Goal: Information Seeking & Learning: Find specific fact

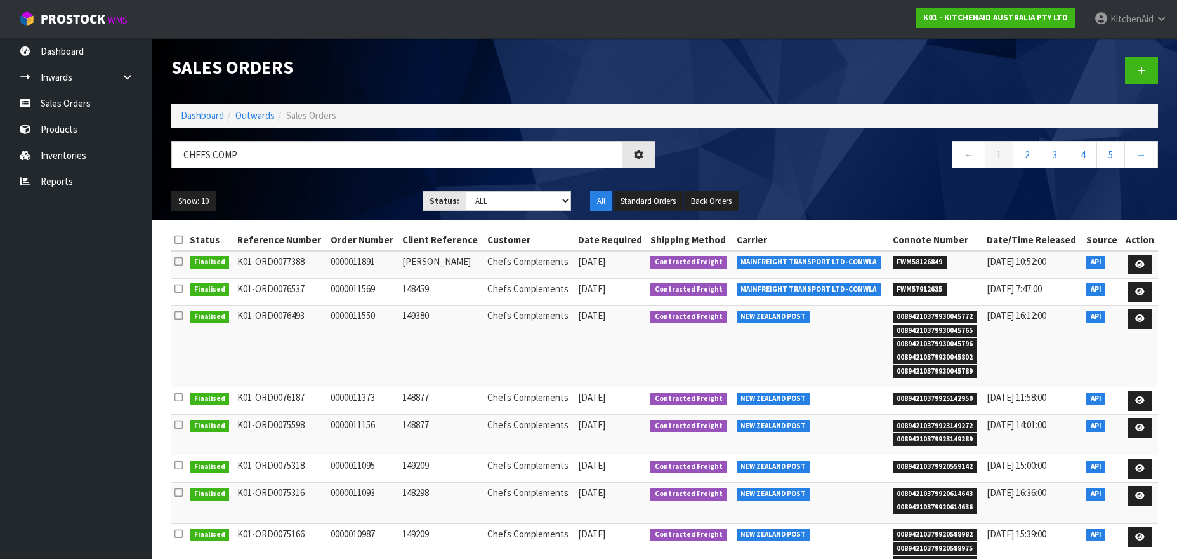
click at [240, 155] on input "CHEFS COMP" at bounding box center [396, 154] width 451 height 27
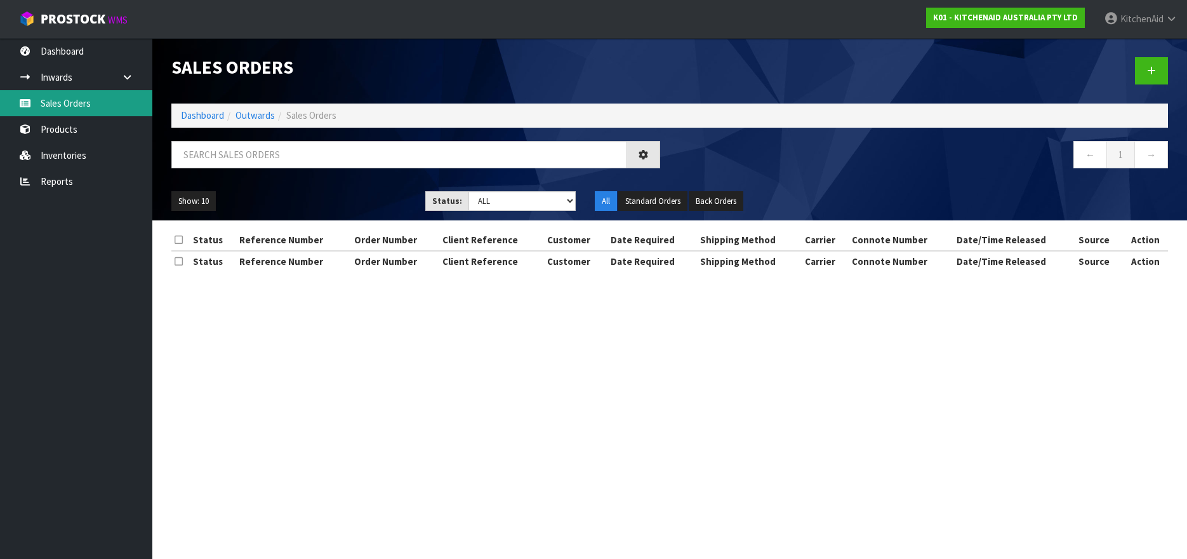
click at [77, 99] on link "Sales Orders" at bounding box center [76, 103] width 152 height 26
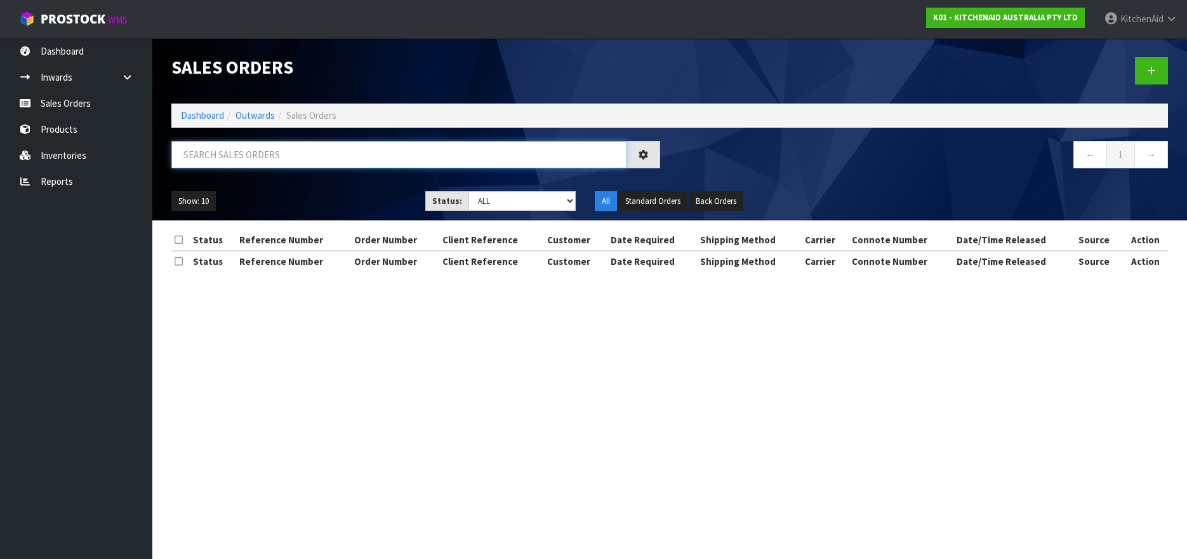
click at [242, 161] on input "text" at bounding box center [399, 154] width 456 height 27
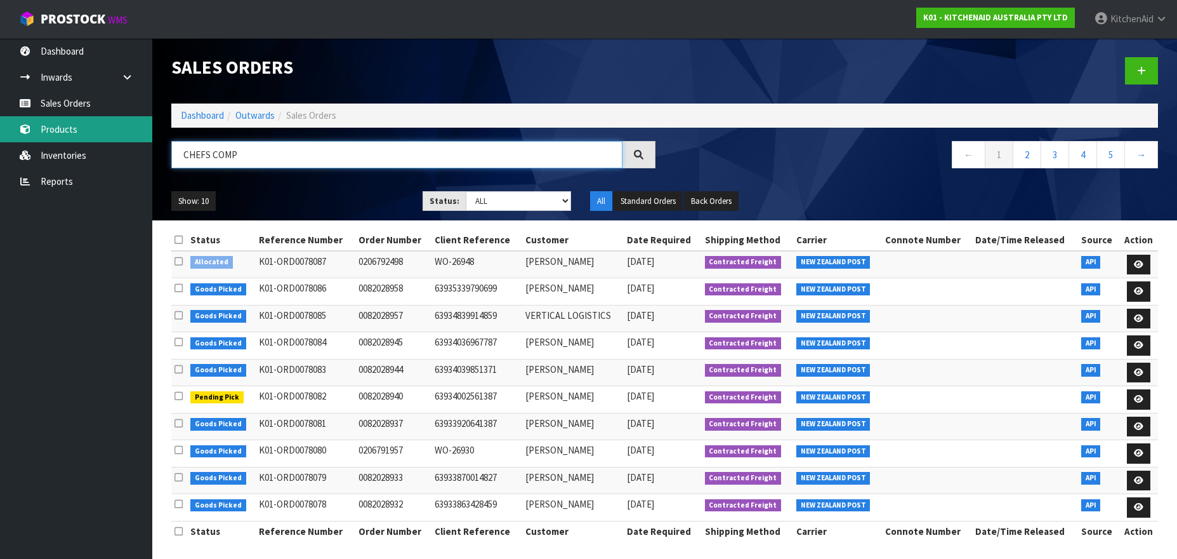
type input "CHEFS COMP"
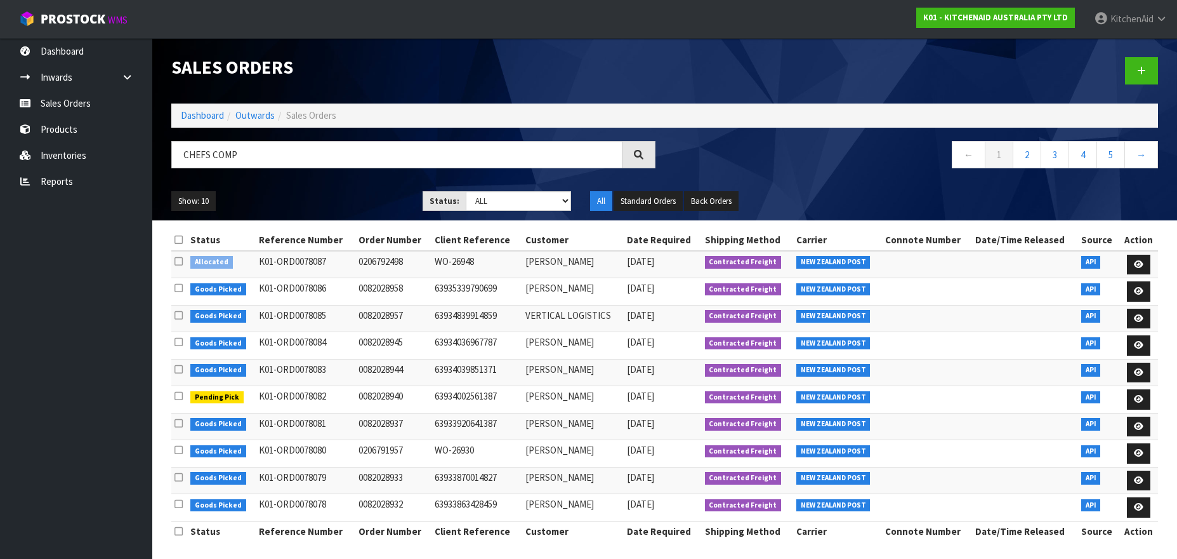
click at [643, 159] on icon at bounding box center [638, 154] width 13 height 13
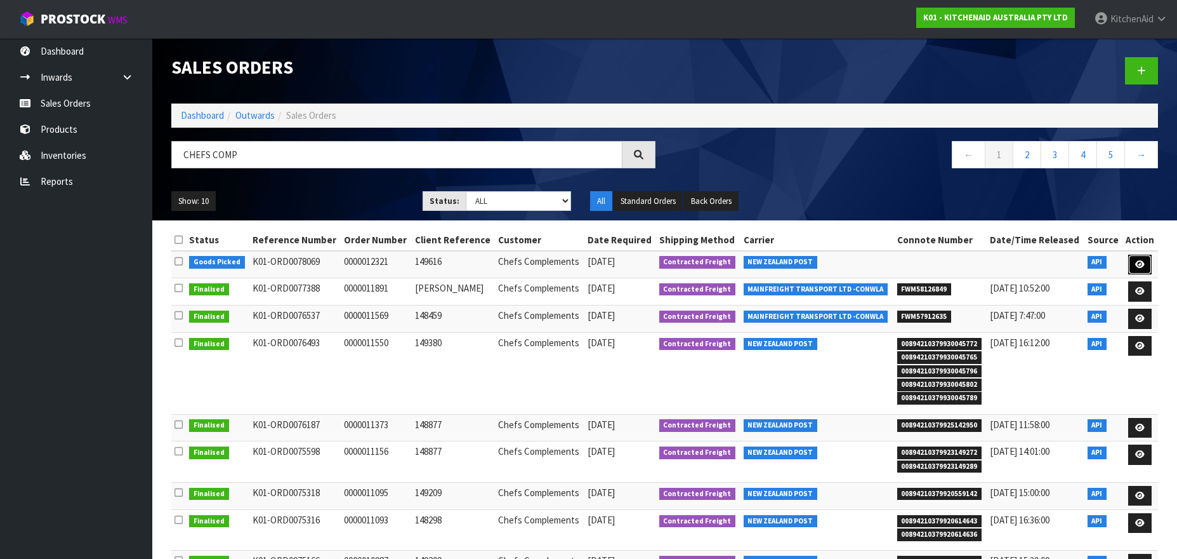
click at [1137, 264] on icon at bounding box center [1140, 264] width 10 height 8
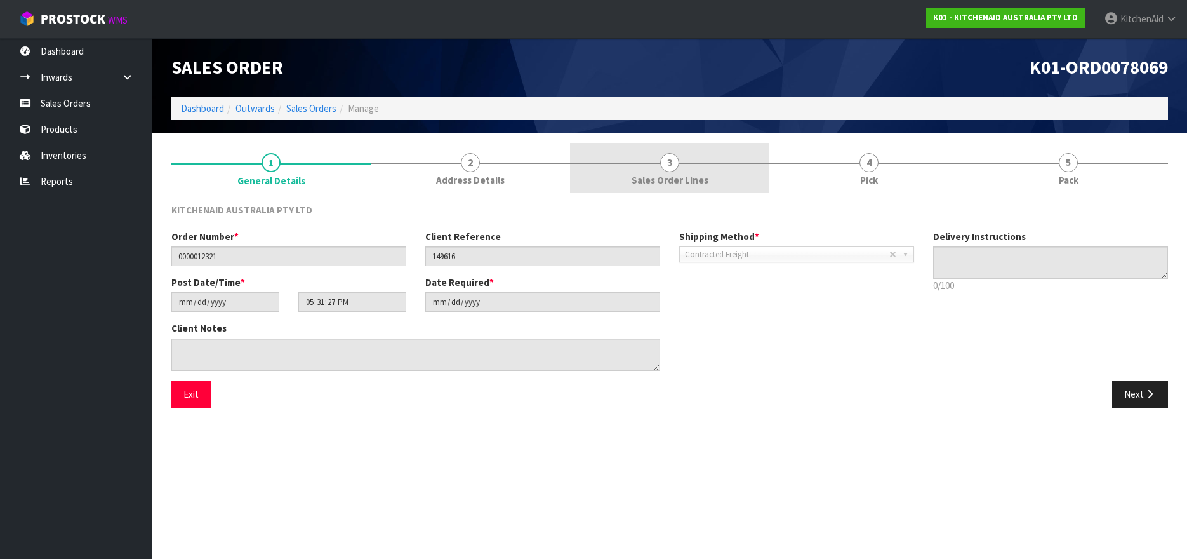
click at [668, 162] on span "3" at bounding box center [669, 162] width 19 height 19
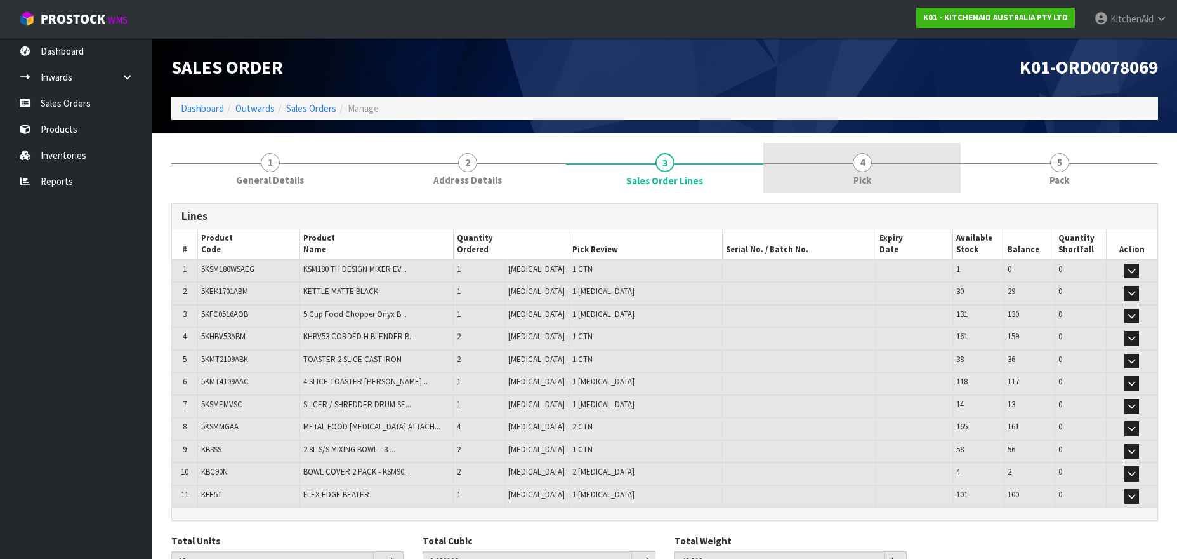
click at [859, 158] on span "4" at bounding box center [862, 162] width 19 height 19
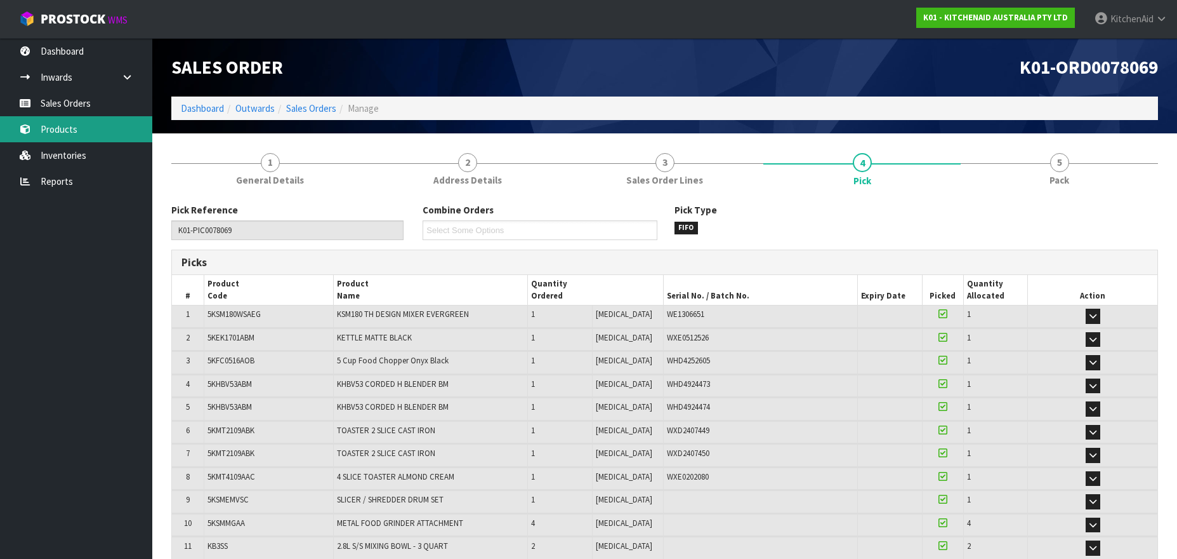
click at [66, 133] on link "Products" at bounding box center [76, 129] width 152 height 26
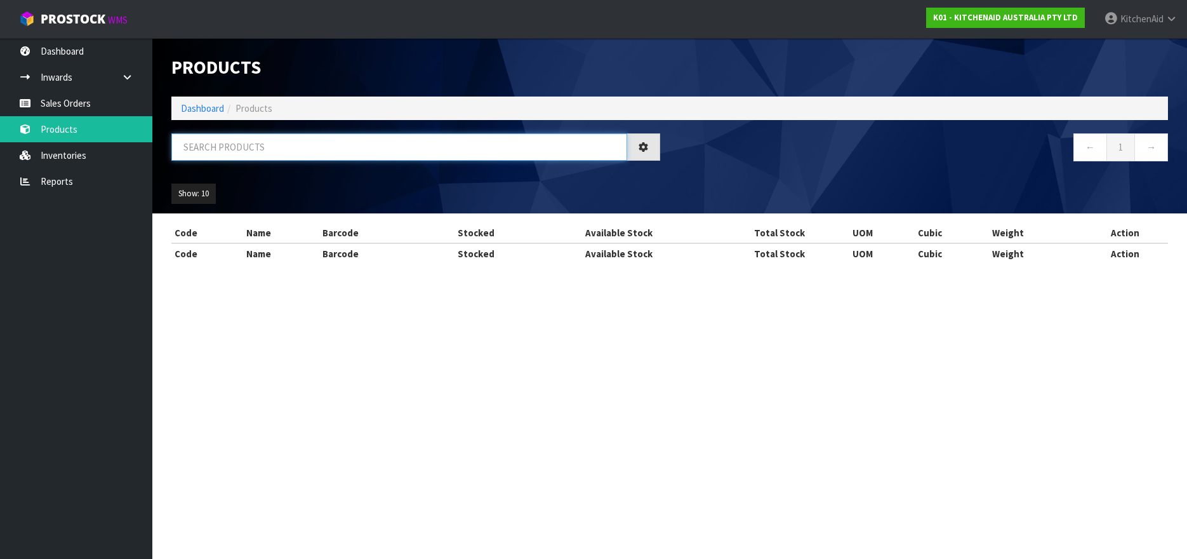
click at [216, 142] on input "text" at bounding box center [399, 146] width 456 height 27
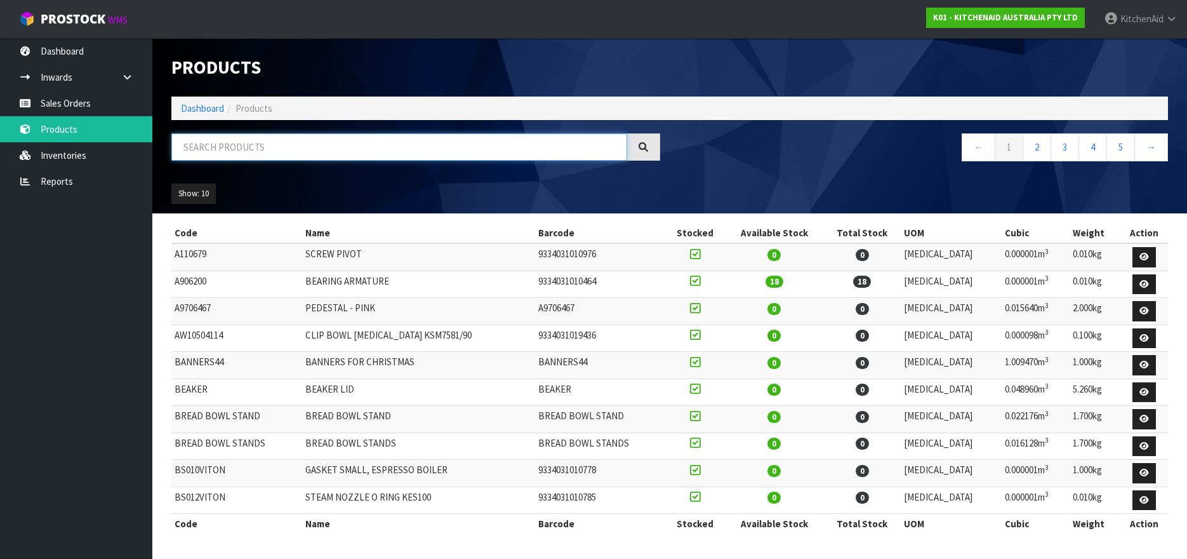
paste input "5KEK1701AJP"
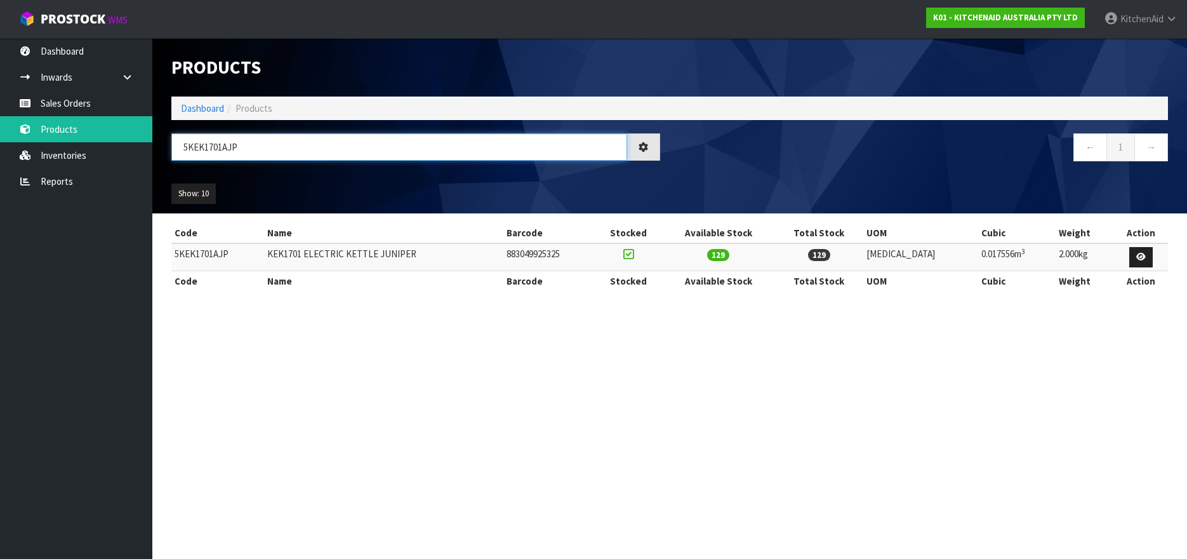
click at [194, 148] on input "5KEK1701AJP" at bounding box center [399, 146] width 456 height 27
paste input "MT2109"
click at [200, 142] on input "5KMT2109AJP" at bounding box center [399, 146] width 456 height 27
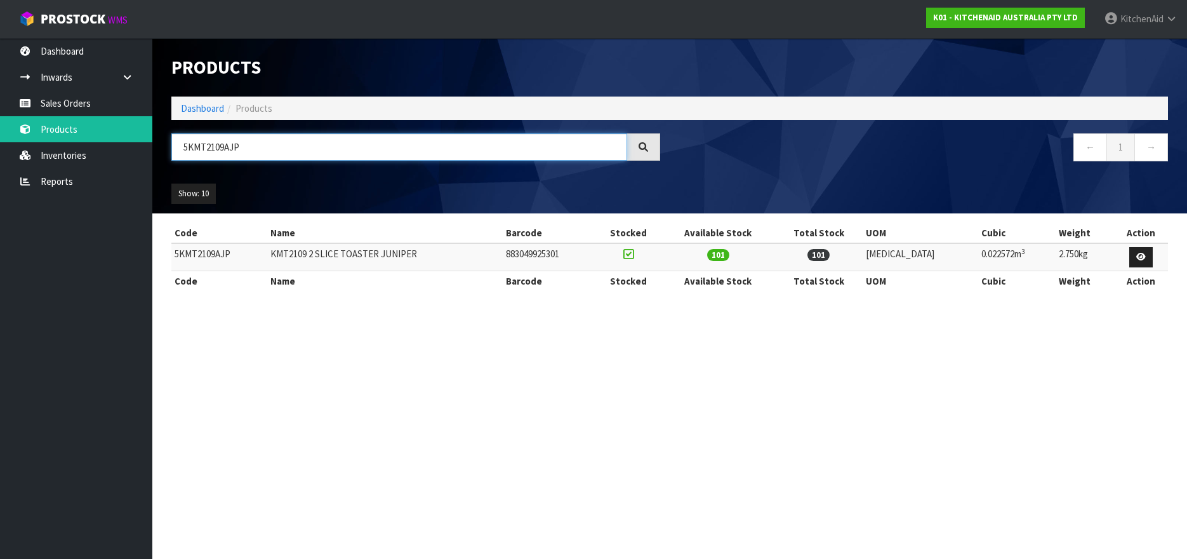
paste input "SM195PS"
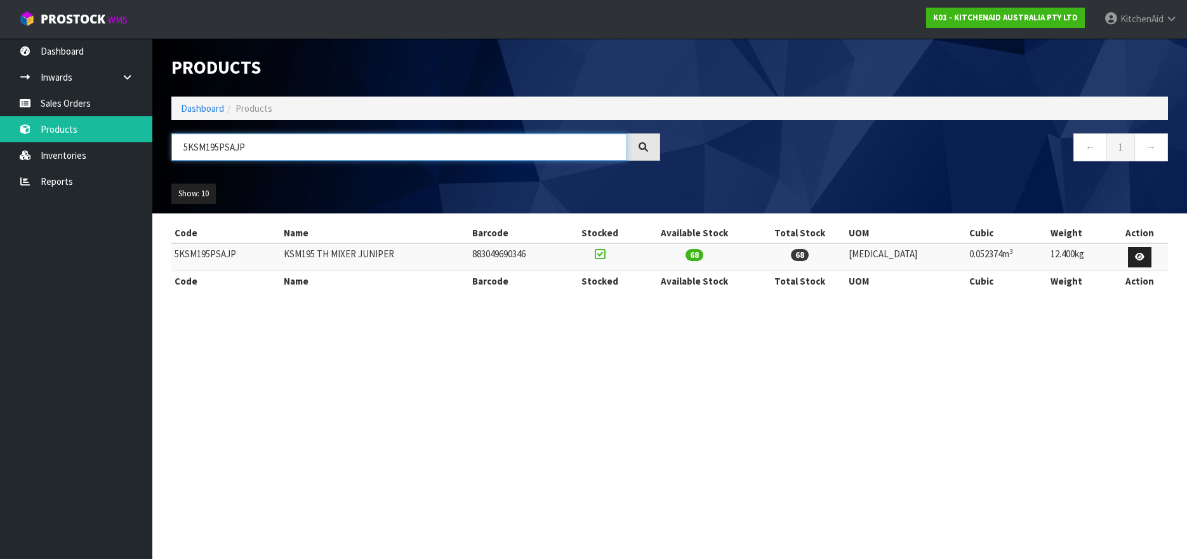
click at [210, 147] on input "5KSM195PSAJP" at bounding box center [399, 146] width 456 height 27
paste input "BE"
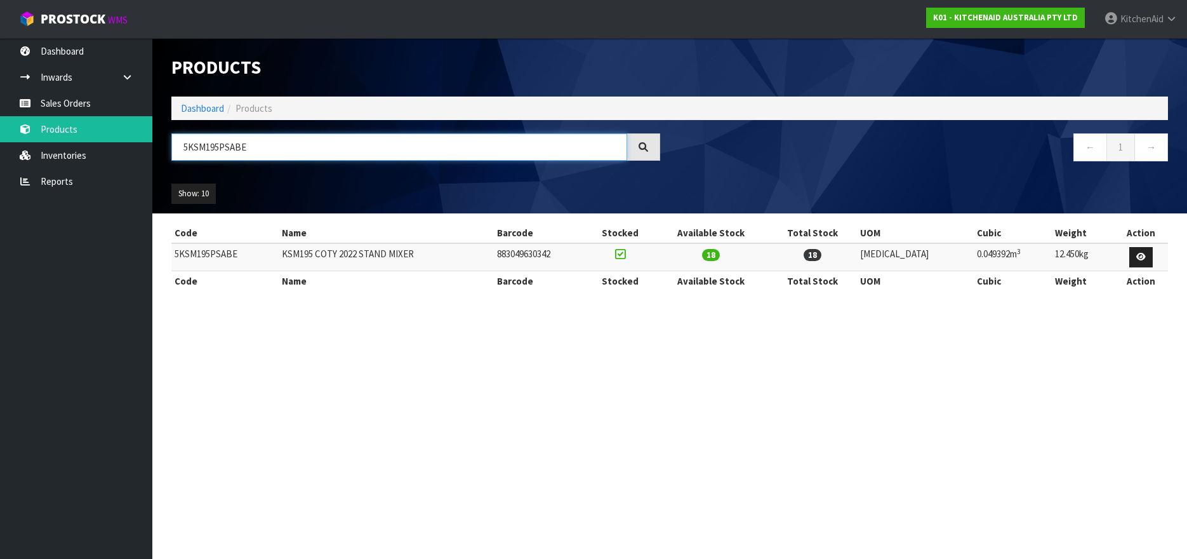
click at [201, 152] on input "5KSM195PSABE" at bounding box center [399, 146] width 456 height 27
paste input "70SHXABK"
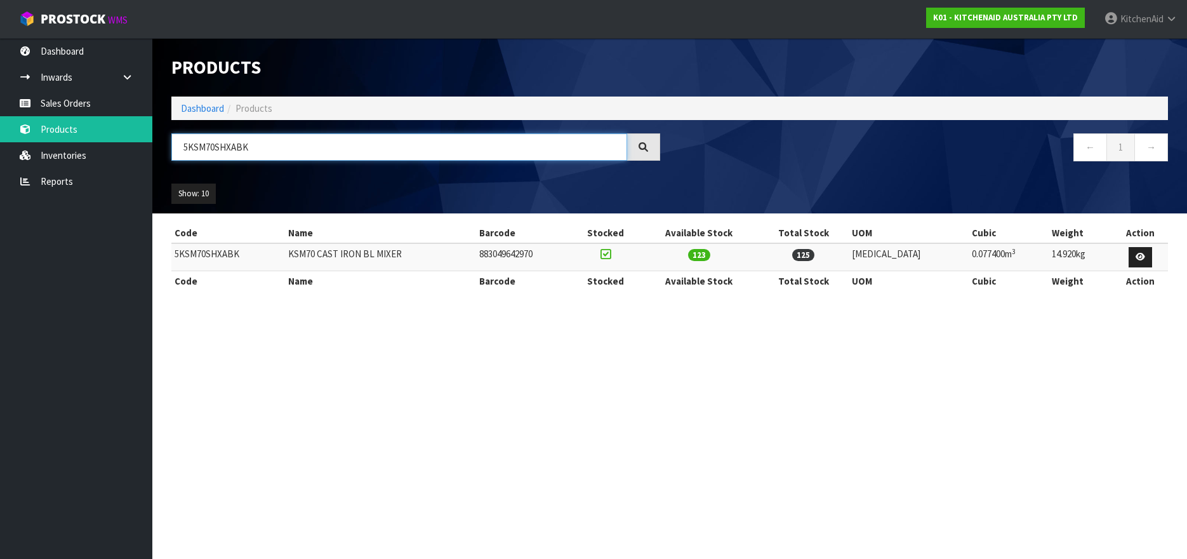
click at [214, 145] on input "5KSM70SHXABK" at bounding box center [399, 146] width 456 height 27
paste input "MT4109"
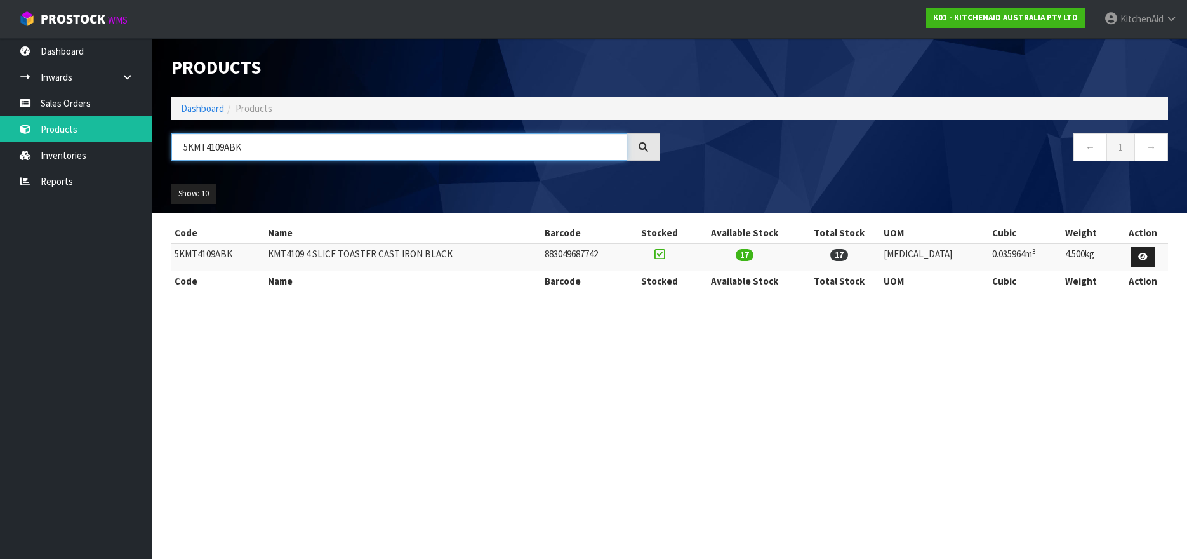
click at [209, 143] on input "5KMT4109ABK" at bounding box center [399, 146] width 456 height 27
paste input "EK1701"
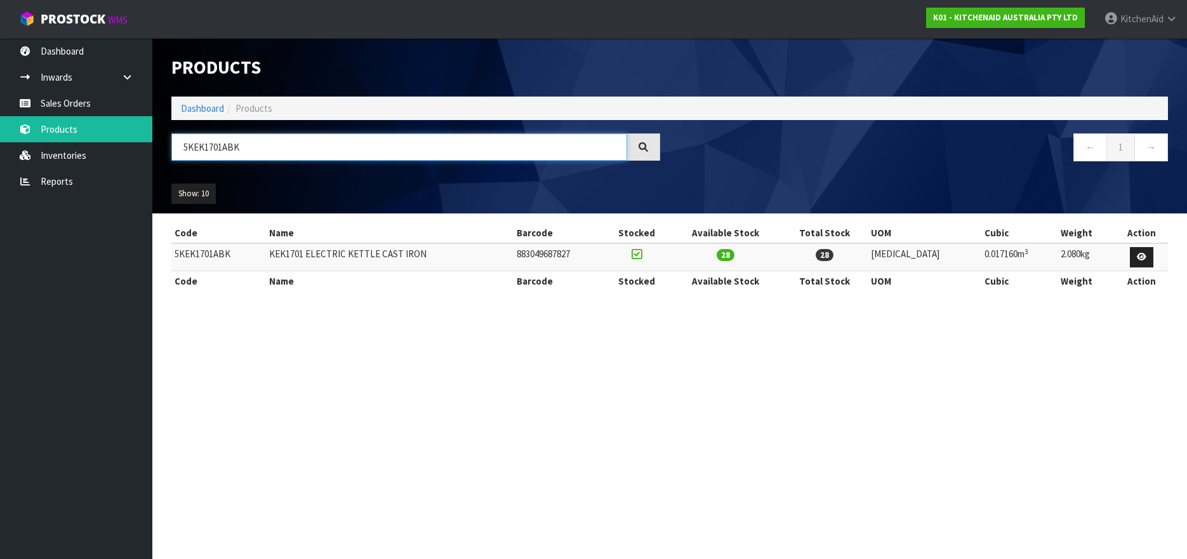
click at [208, 144] on input "5KEK1701ABK" at bounding box center [399, 146] width 456 height 27
paste input "SM195PSAHI"
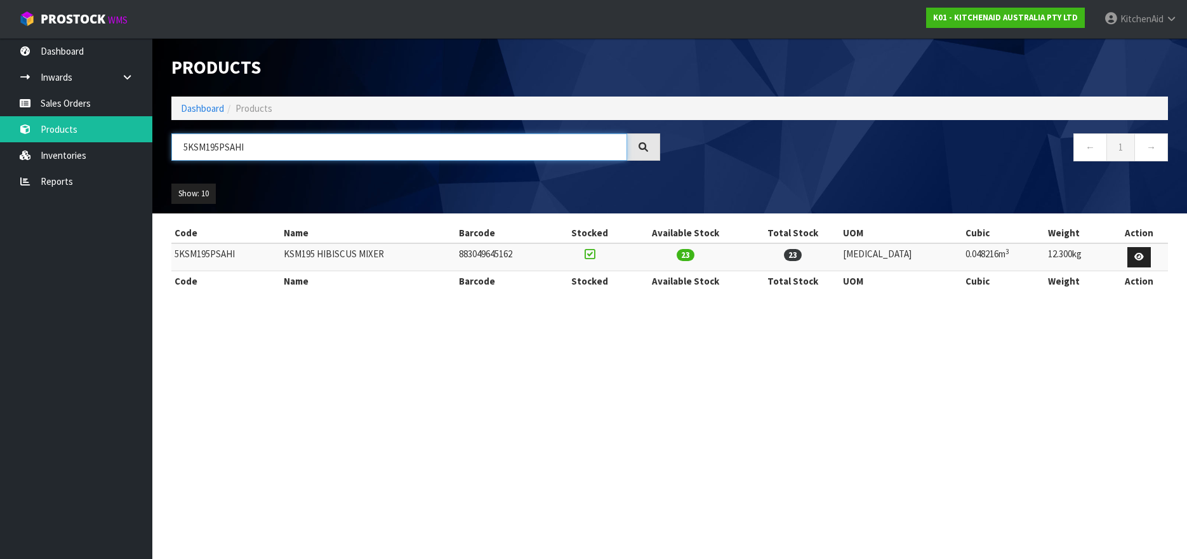
type input "5KSM195PSAHI"
